Goal: Information Seeking & Learning: Learn about a topic

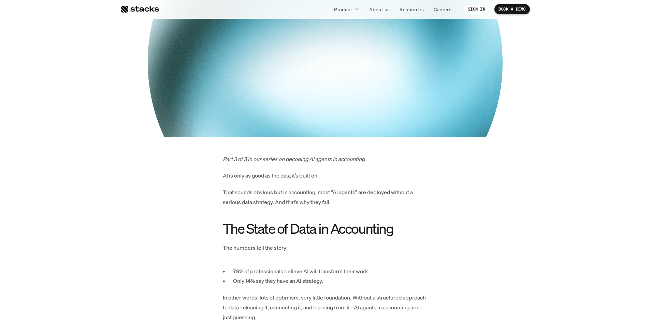
scroll to position [205, 0]
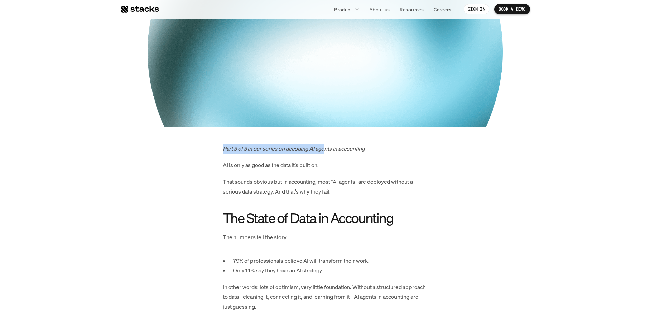
drag, startPoint x: 222, startPoint y: 149, endPoint x: 325, endPoint y: 148, distance: 103.0
click at [325, 148] on em "Part 3 of 3 in our series on decoding AI agents in accounting" at bounding box center [294, 149] width 142 height 8
drag, startPoint x: 221, startPoint y: 166, endPoint x: 306, endPoint y: 166, distance: 84.3
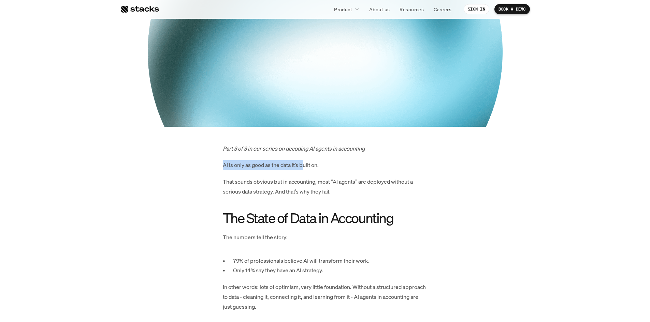
click at [306, 166] on p "AI is only as good as the data it’s built on." at bounding box center [325, 165] width 205 height 10
drag, startPoint x: 223, startPoint y: 164, endPoint x: 336, endPoint y: 165, distance: 113.3
click at [336, 165] on p "AI is only as good as the data it’s built on." at bounding box center [325, 165] width 205 height 10
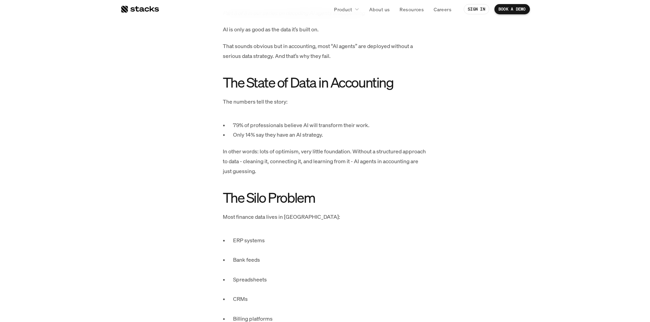
scroll to position [341, 0]
drag, startPoint x: 221, startPoint y: 40, endPoint x: 340, endPoint y: 44, distance: 118.8
click at [340, 44] on p "That sounds obvious but in accounting, most “AI agents” are deployed without a …" at bounding box center [325, 51] width 205 height 20
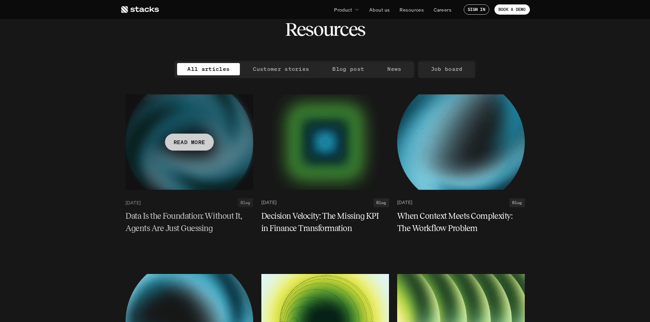
scroll to position [68, 0]
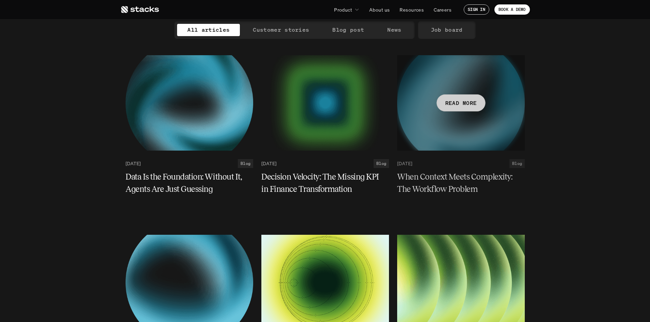
click at [411, 186] on h5 "When Context Meets Complexity: The Workflow Problem" at bounding box center [456, 183] width 119 height 25
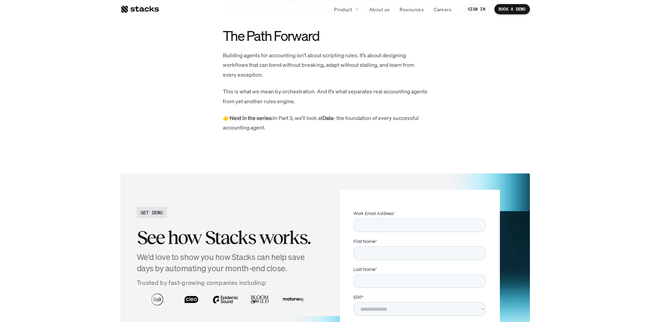
scroll to position [1296, 0]
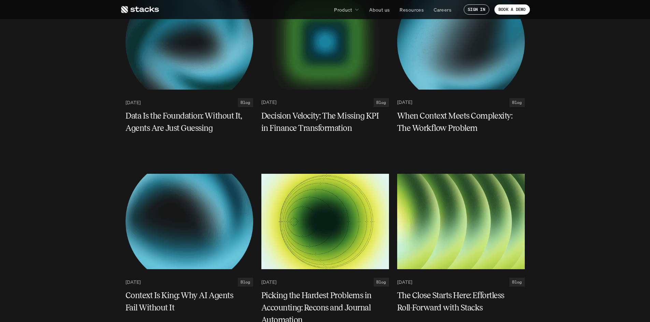
scroll to position [239, 0]
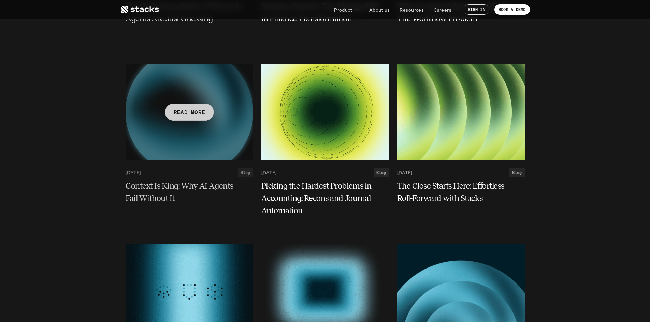
click at [192, 181] on h5 "Context Is King: Why AI Agents Fail Without It" at bounding box center [185, 192] width 119 height 25
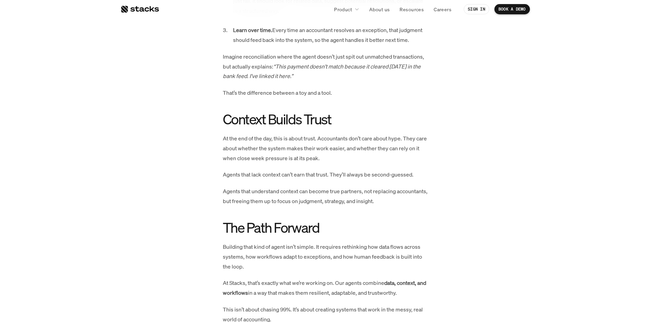
scroll to position [1160, 0]
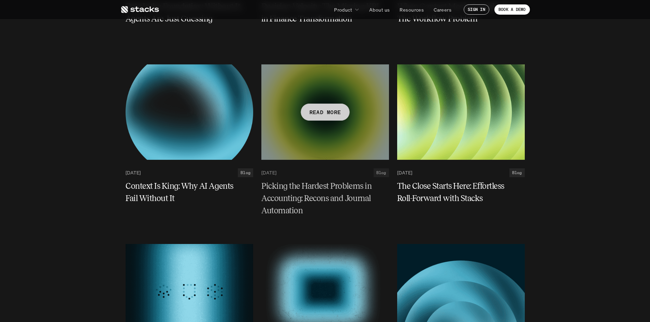
click at [323, 192] on h5 "Picking the Hardest Problems in Accounting: Recons and Journal Automation" at bounding box center [320, 198] width 119 height 37
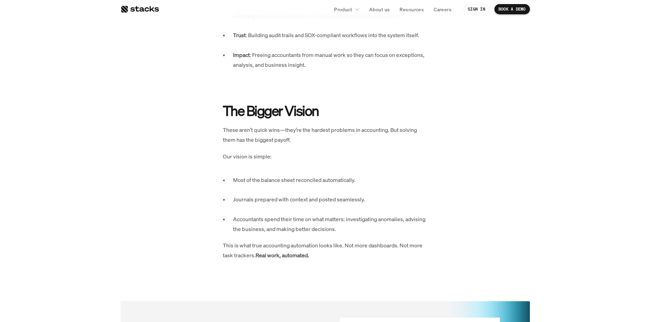
scroll to position [1228, 0]
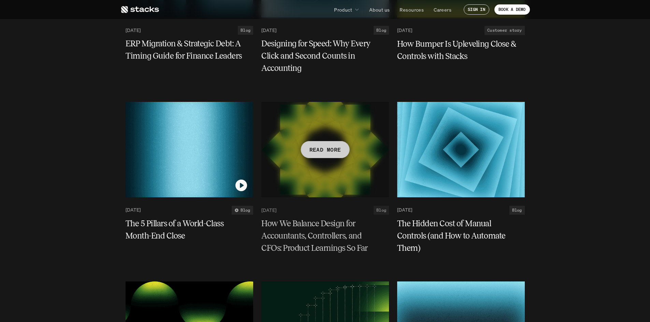
scroll to position [1092, 0]
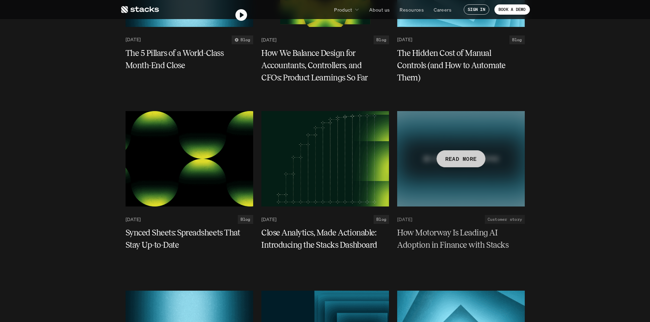
click at [438, 245] on h5 "How Motorway Is Leading AI Adoption in Finance with Stacks" at bounding box center [456, 239] width 119 height 25
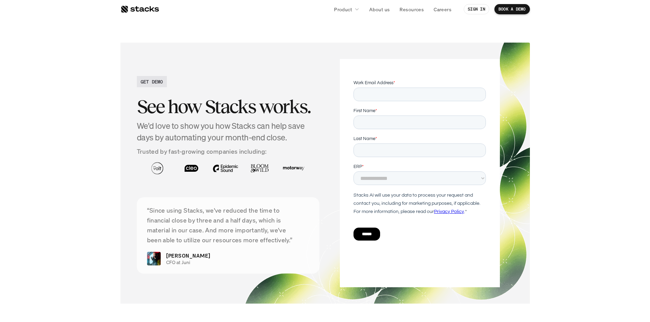
scroll to position [1126, 0]
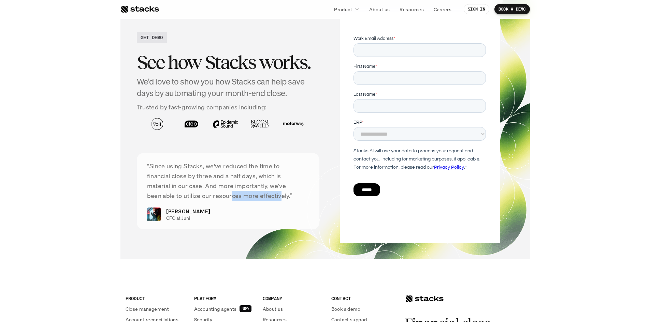
drag, startPoint x: 273, startPoint y: 189, endPoint x: 228, endPoint y: 187, distance: 45.1
click at [229, 187] on p "“Since using Stacks, we've reduced the time to financial close by three and a h…" at bounding box center [228, 180] width 162 height 39
click at [224, 185] on p "“Since using Stacks, we've reduced the time to financial close by three and a h…" at bounding box center [228, 180] width 162 height 39
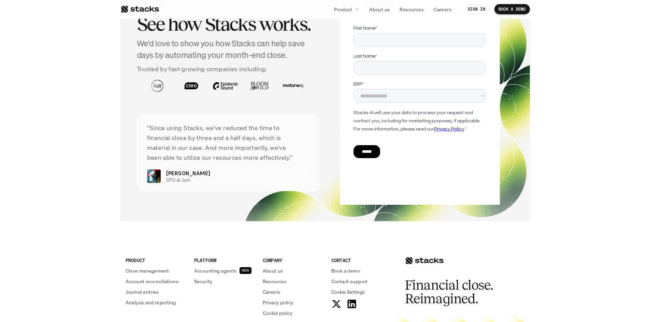
scroll to position [1228, 0]
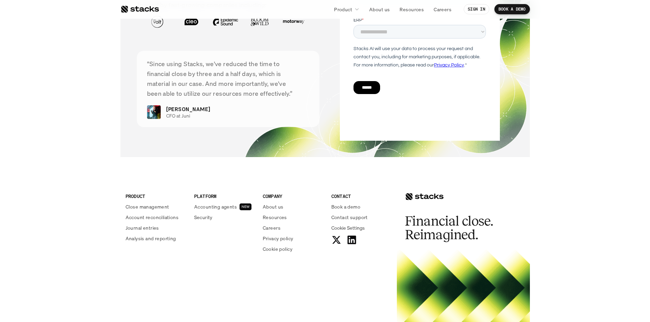
click at [155, 9] on div at bounding box center [139, 9] width 39 height 8
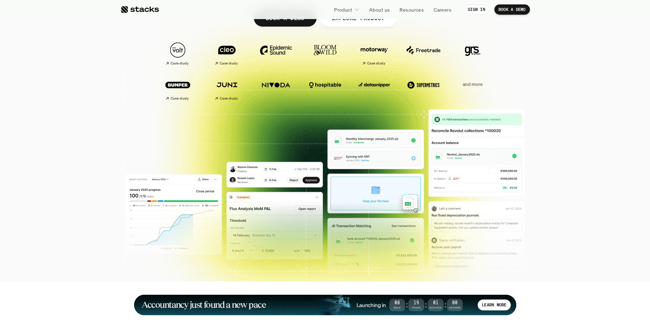
scroll to position [68, 0]
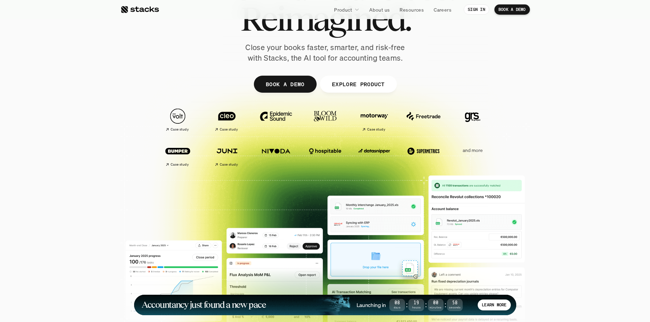
click at [473, 150] on p "and more" at bounding box center [472, 151] width 42 height 6
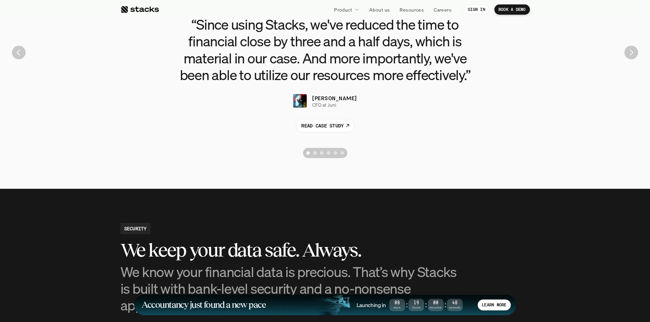
scroll to position [1740, 0]
